Goal: Find specific page/section: Find specific page/section

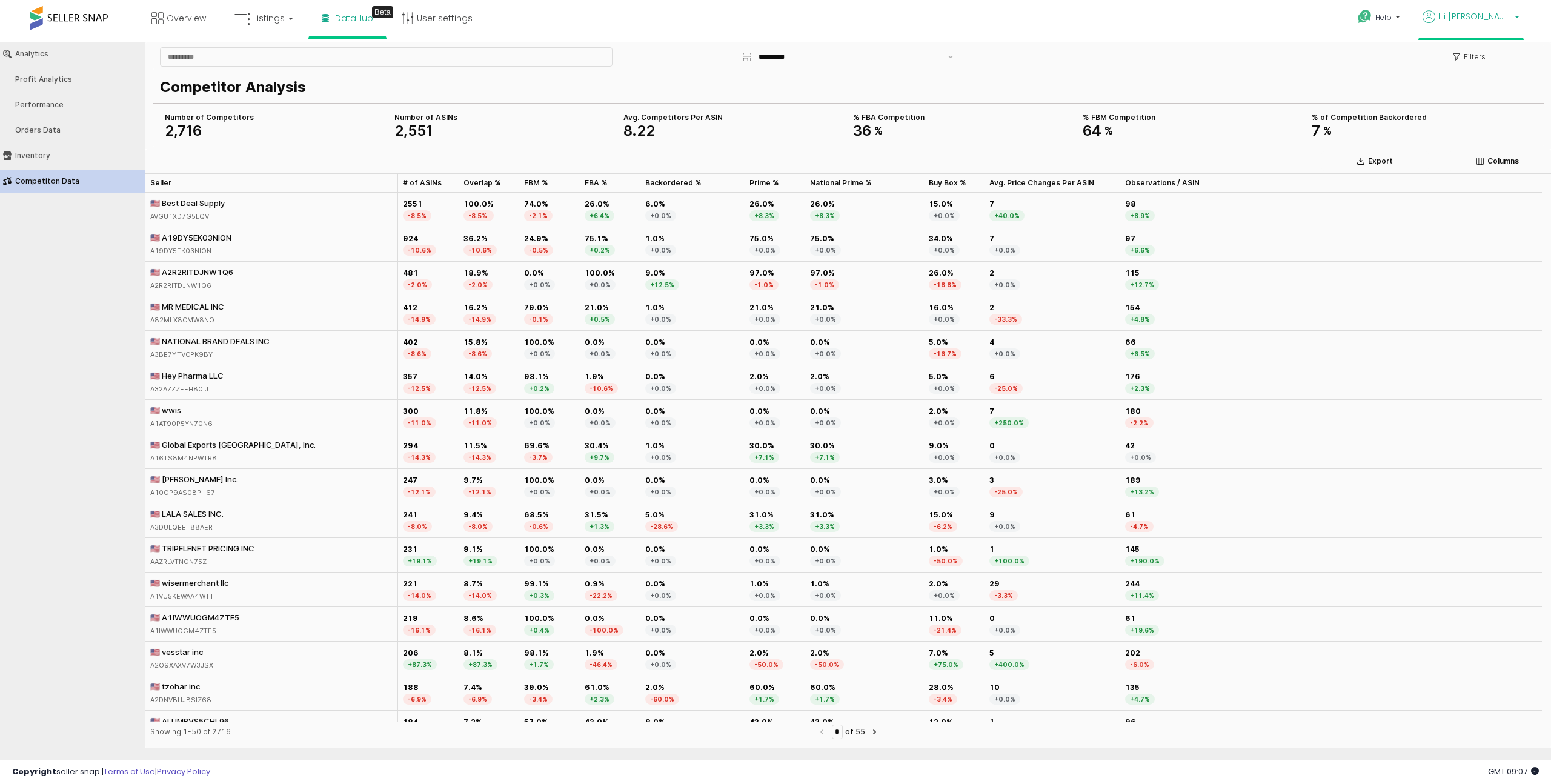
click at [1490, 17] on span "Hi Yosef" at bounding box center [1474, 16] width 72 height 12
click at [1470, 130] on link "Stop impersonating" at bounding box center [1468, 126] width 79 height 12
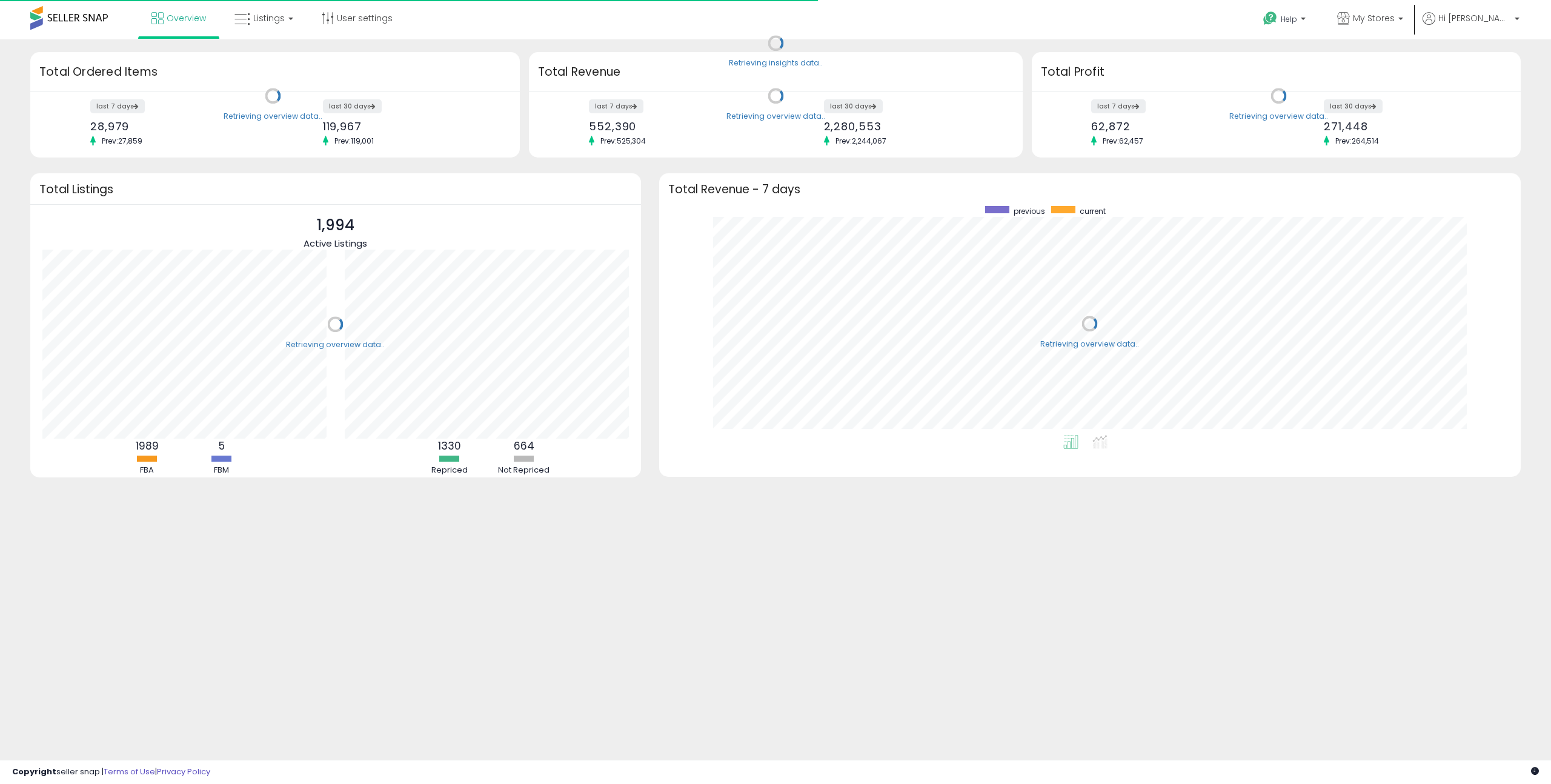
scroll to position [229, 837]
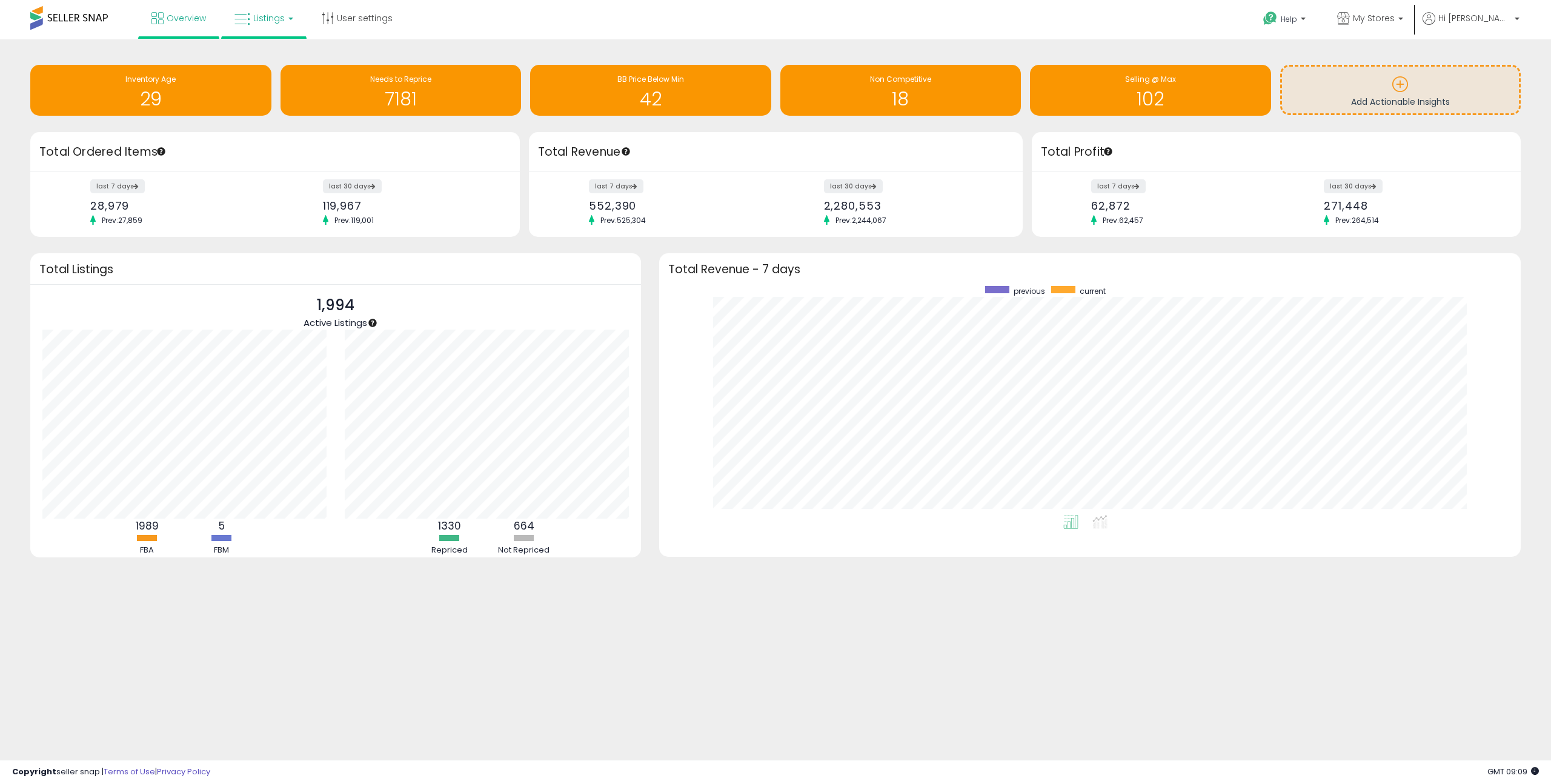
click at [261, 24] on span "Listings" at bounding box center [269, 18] width 32 height 12
click at [278, 101] on icon at bounding box center [275, 106] width 63 height 18
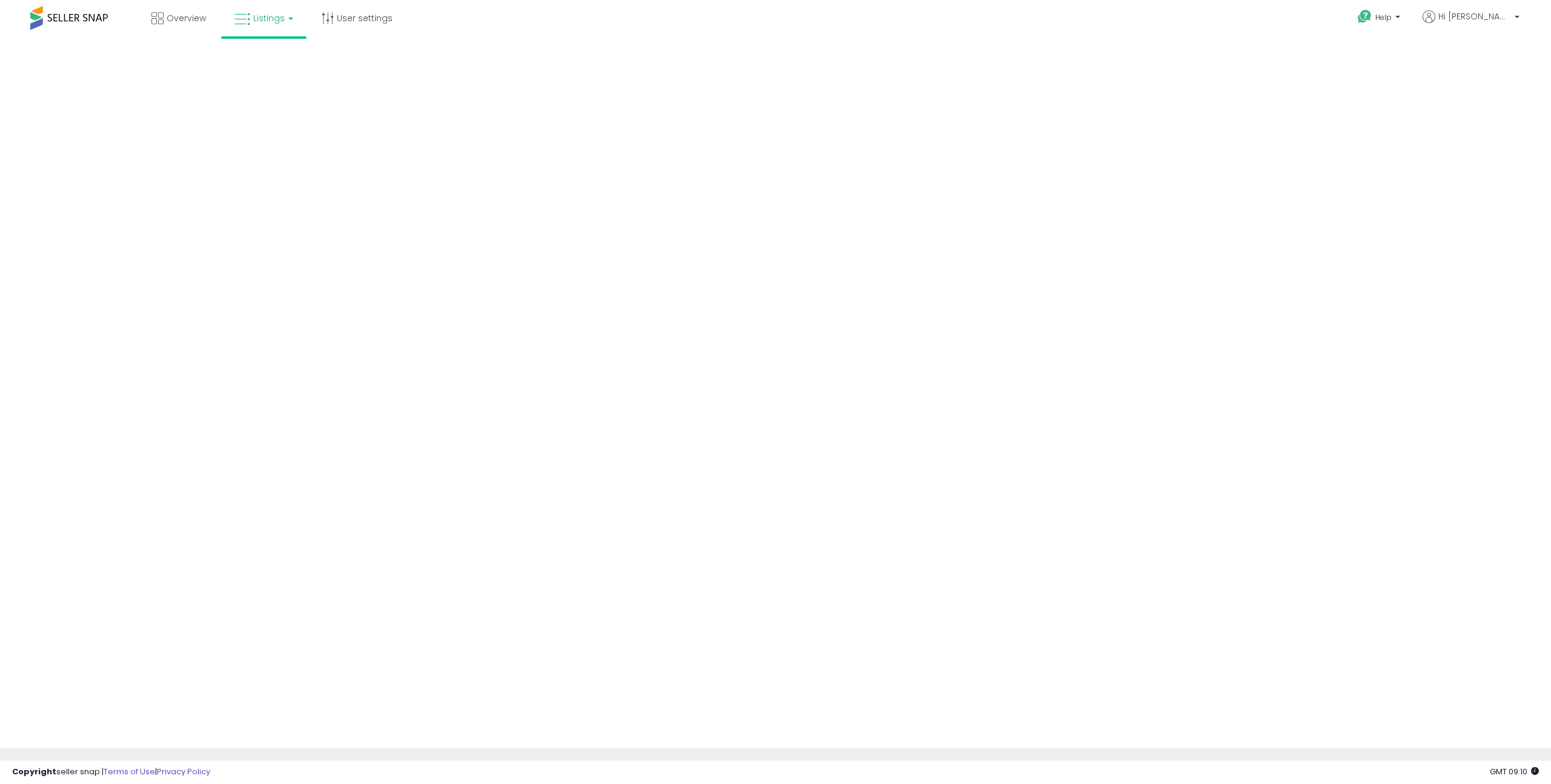
click at [266, 13] on span "Listings" at bounding box center [269, 18] width 32 height 12
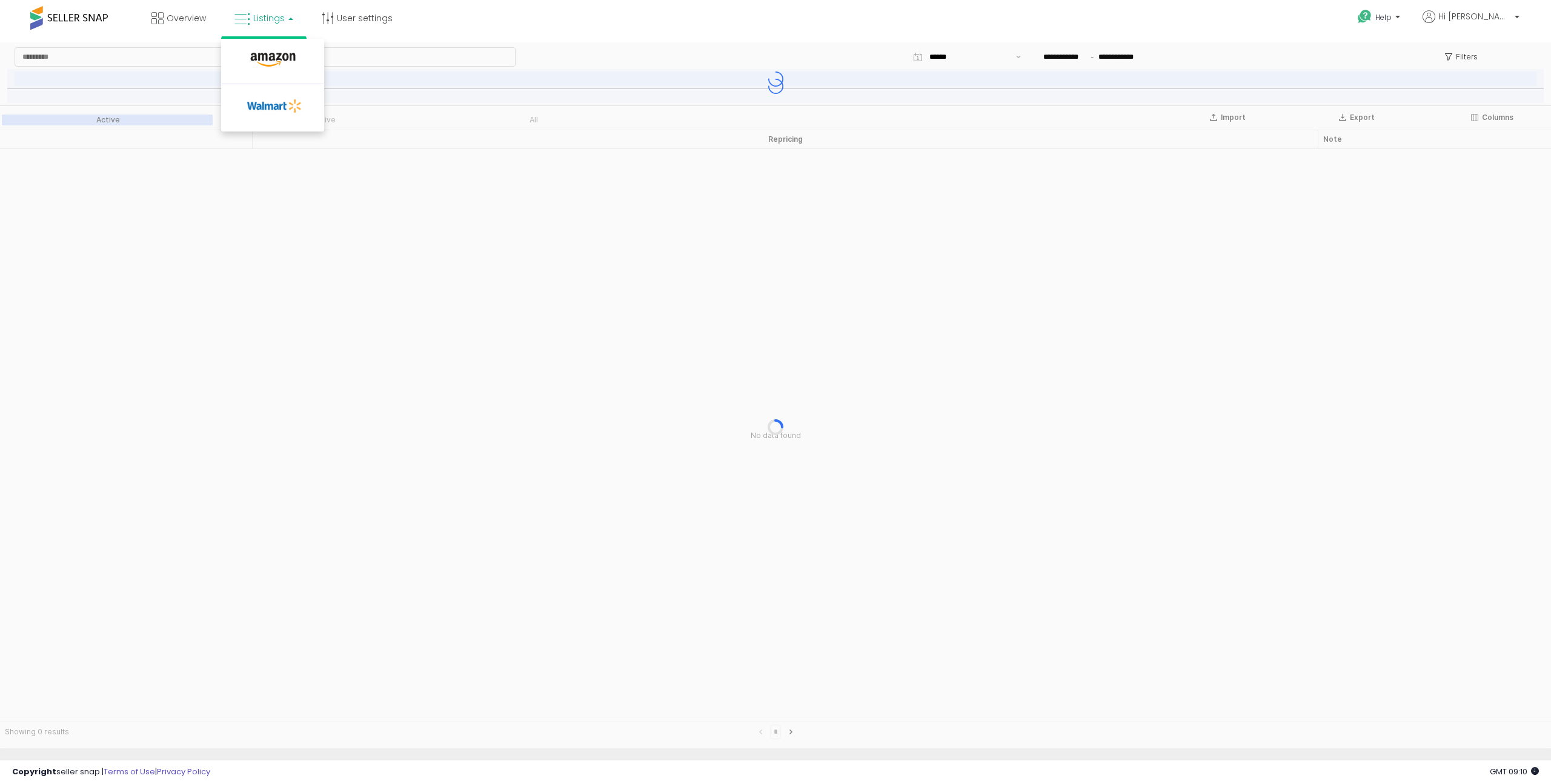
click at [267, 16] on span "Listings" at bounding box center [269, 18] width 32 height 12
